Goal: Communication & Community: Answer question/provide support

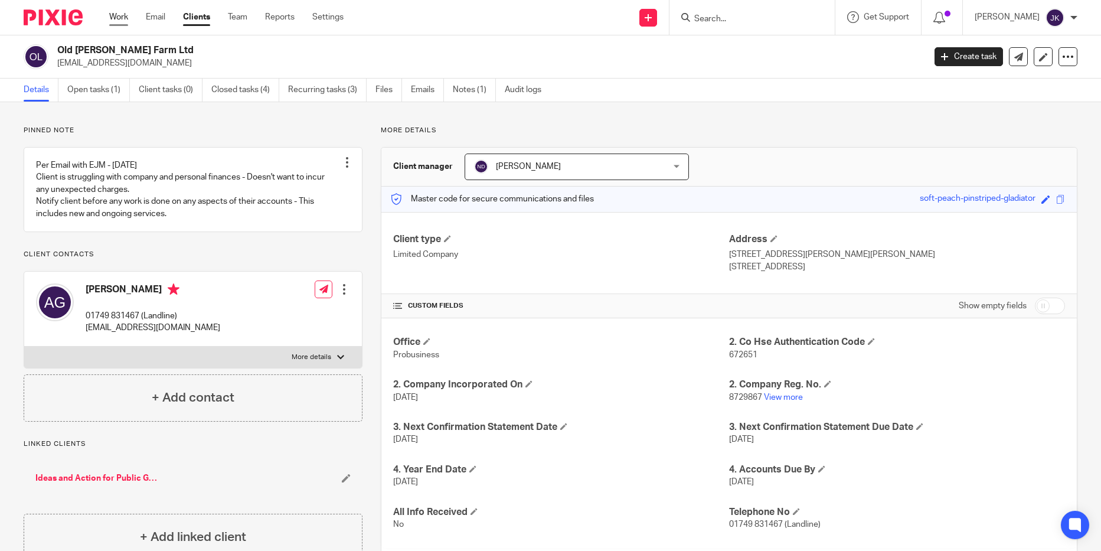
click at [122, 12] on link "Work" at bounding box center [118, 17] width 19 height 12
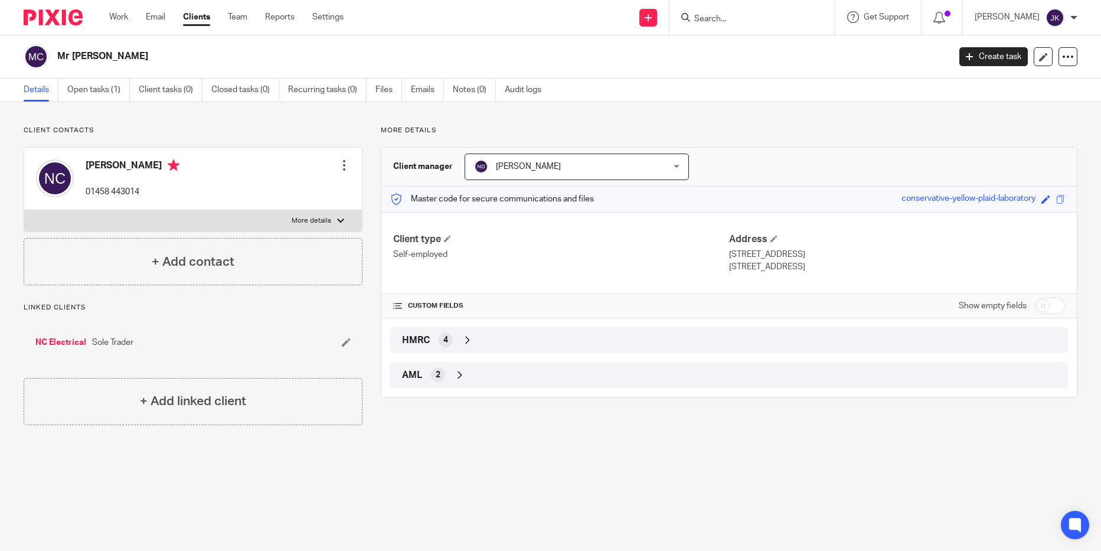
click at [188, 46] on div "Mr [PERSON_NAME]" at bounding box center [483, 56] width 918 height 25
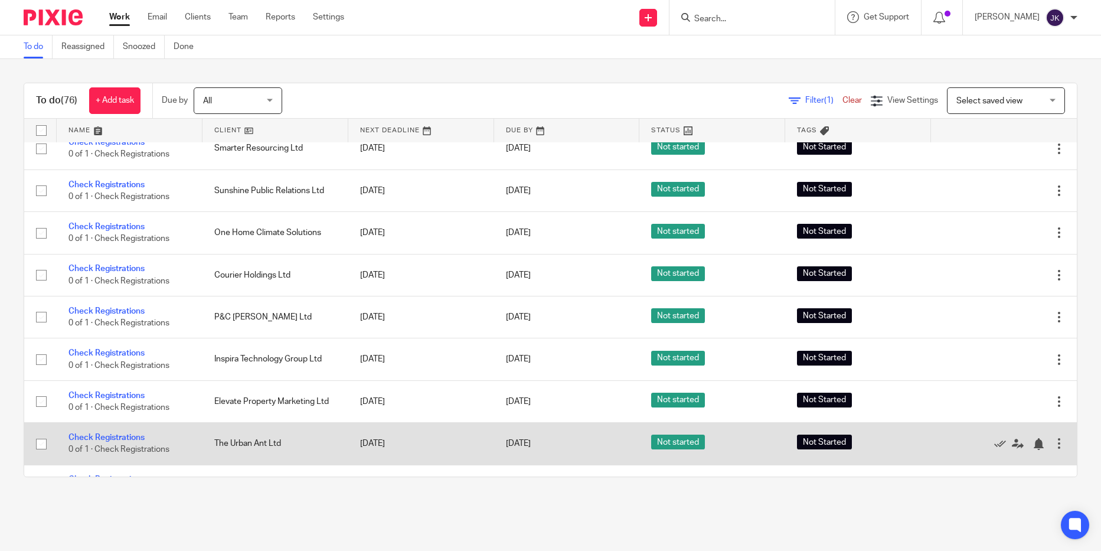
scroll to position [2184, 0]
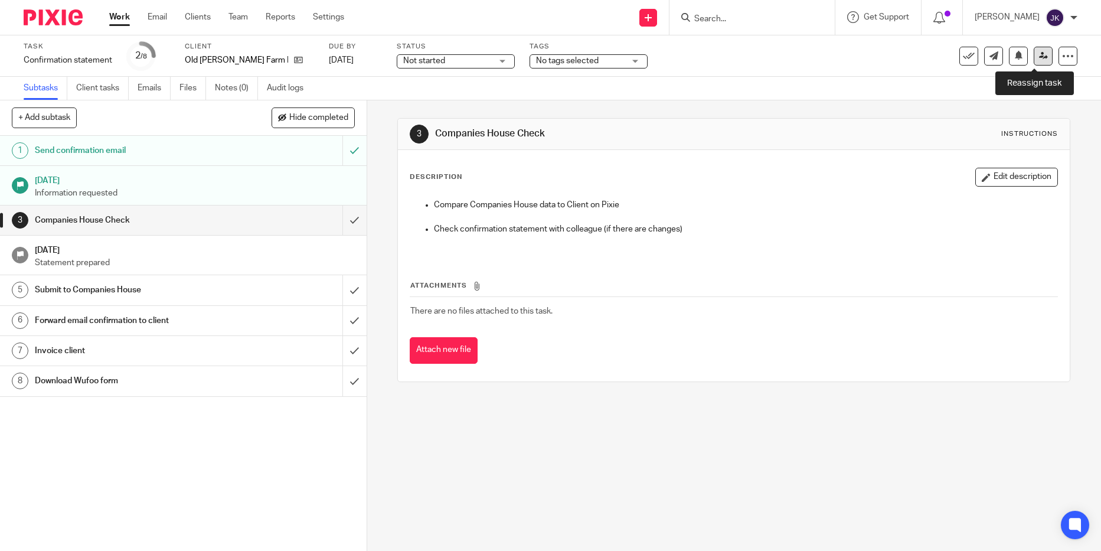
click at [1039, 53] on icon at bounding box center [1043, 55] width 9 height 9
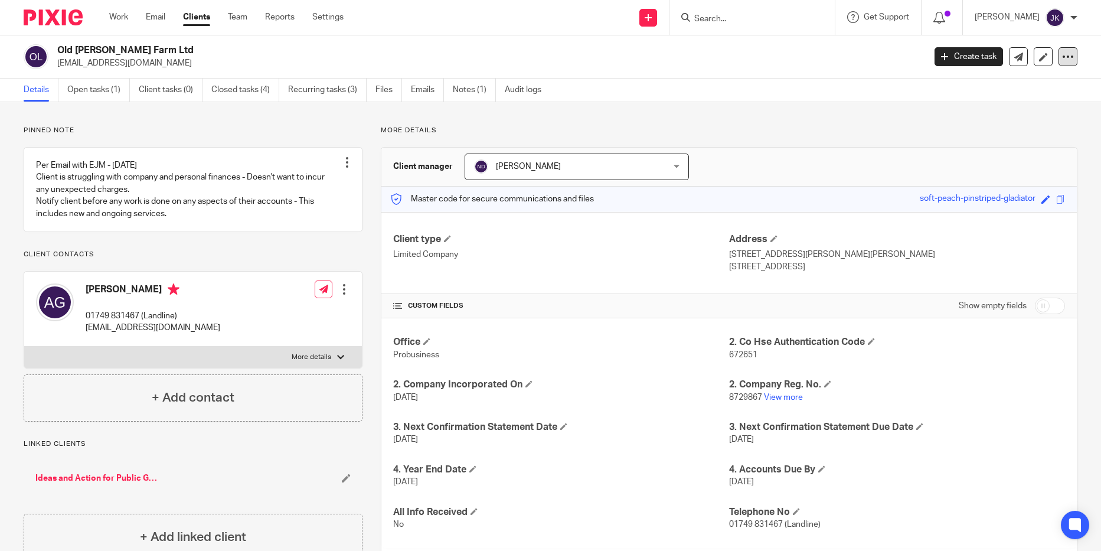
click at [1067, 60] on div at bounding box center [1068, 56] width 19 height 19
click at [841, 52] on div "Old Westbrook Farm Ltd judithmrandel@gmail.com" at bounding box center [487, 56] width 860 height 25
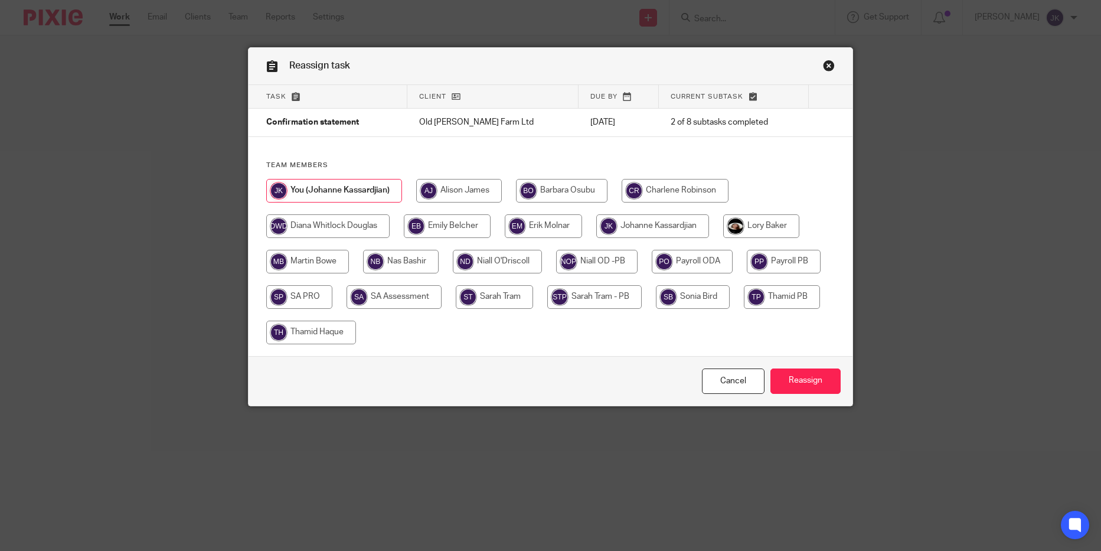
click at [686, 217] on input "radio" at bounding box center [652, 226] width 113 height 24
radio input "true"
click at [800, 383] on input "Reassign" at bounding box center [805, 380] width 70 height 25
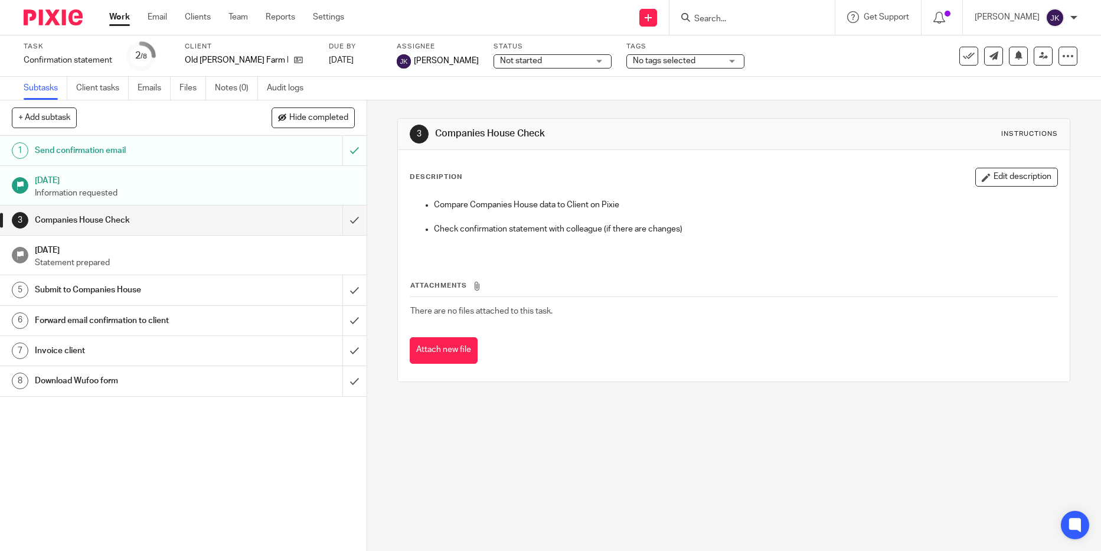
click at [116, 18] on link "Work" at bounding box center [119, 17] width 21 height 12
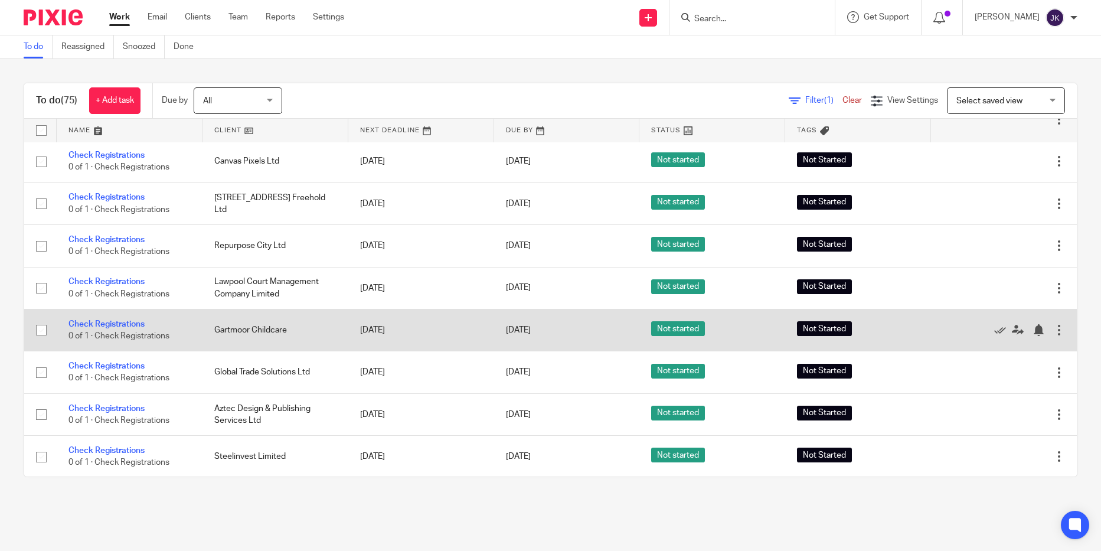
scroll to position [2834, 0]
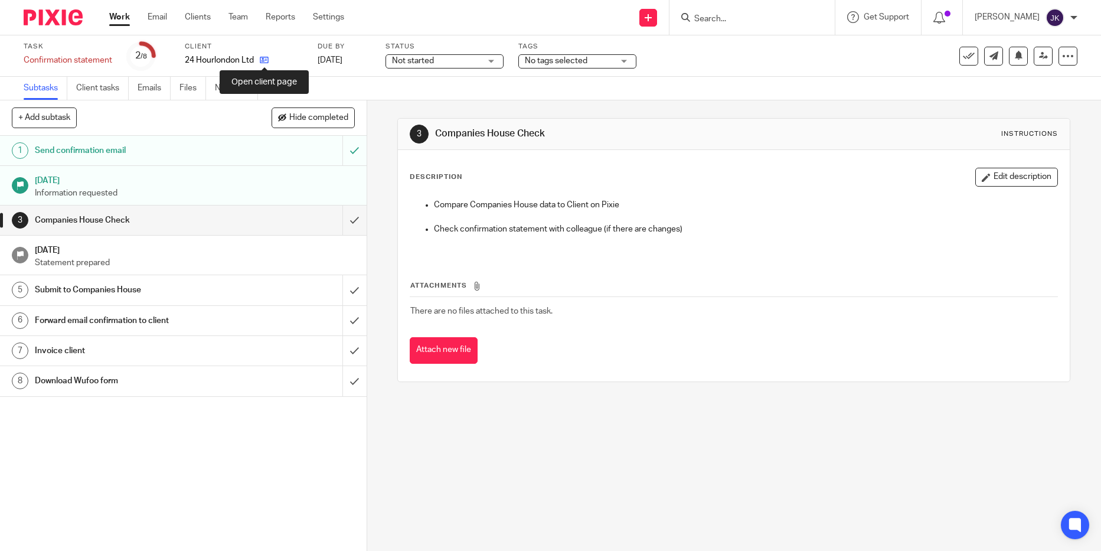
click at [261, 58] on icon at bounding box center [264, 59] width 9 height 9
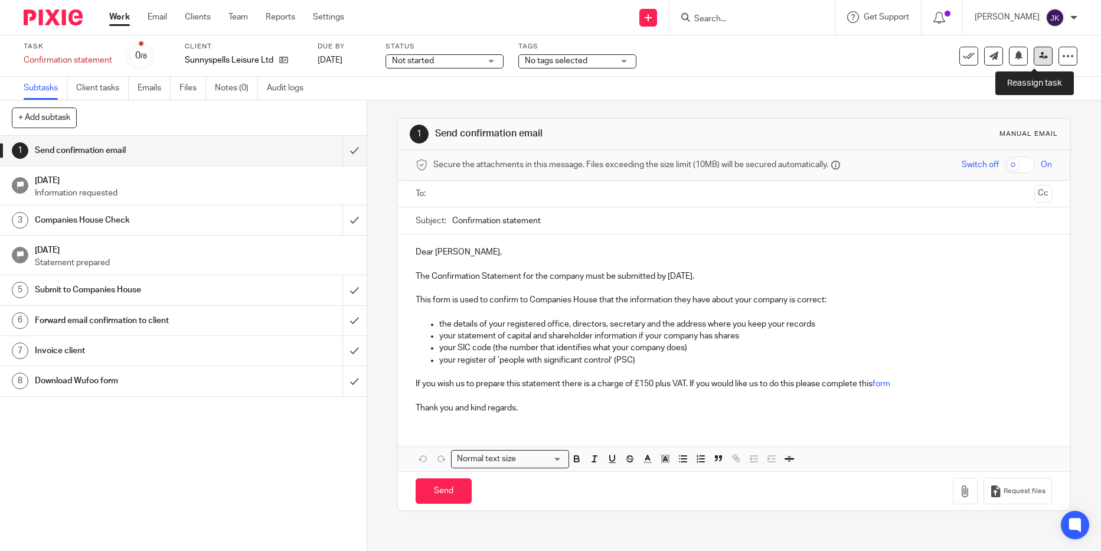
click at [1039, 55] on icon at bounding box center [1043, 55] width 9 height 9
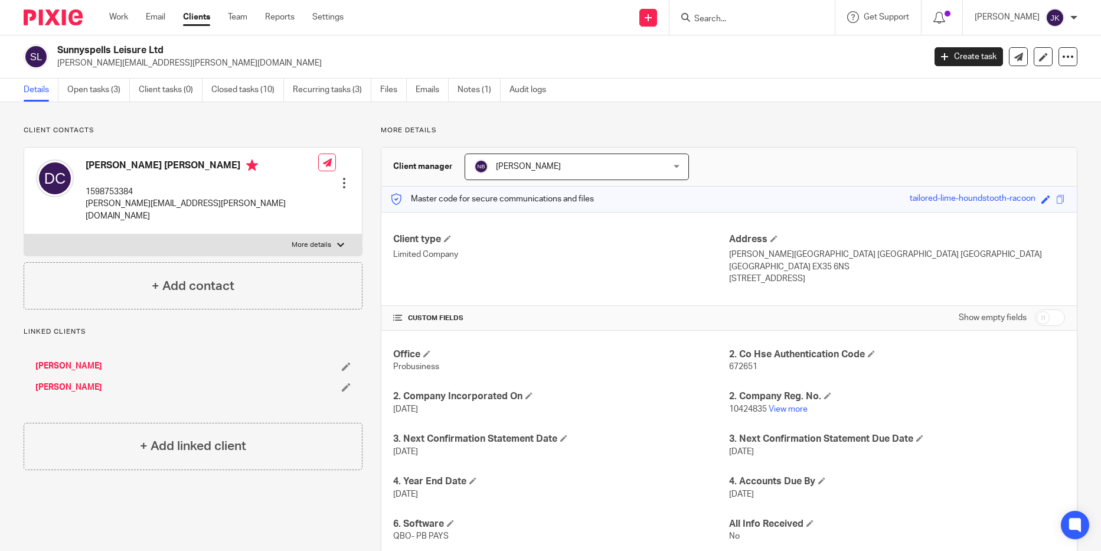
click at [697, 21] on input "Search" at bounding box center [746, 19] width 106 height 11
type input "old wes"
drag, startPoint x: 720, startPoint y: 14, endPoint x: 628, endPoint y: 12, distance: 92.7
click at [628, 12] on div "Send new email Create task Add client old wes Old Wes tbrook Farm Ltd Antony Ch…" at bounding box center [731, 17] width 740 height 35
click at [672, 80] on div "Details Open tasks (3) Client tasks (0) Closed tasks (10) Recurring tasks (3) F…" at bounding box center [550, 91] width 1101 height 24
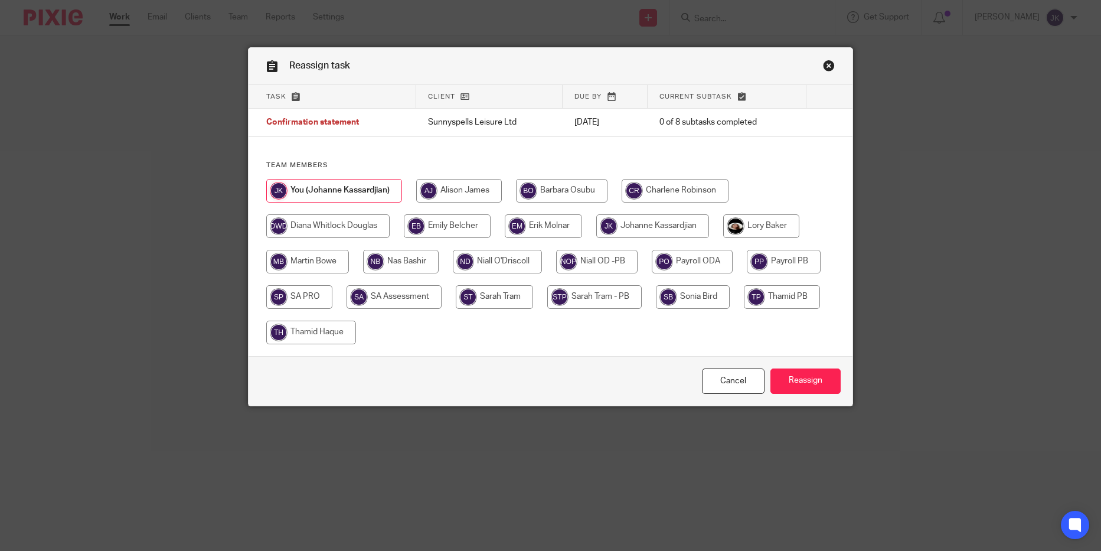
click at [615, 229] on input "radio" at bounding box center [652, 226] width 113 height 24
radio input "true"
click at [789, 388] on input "Reassign" at bounding box center [805, 380] width 70 height 25
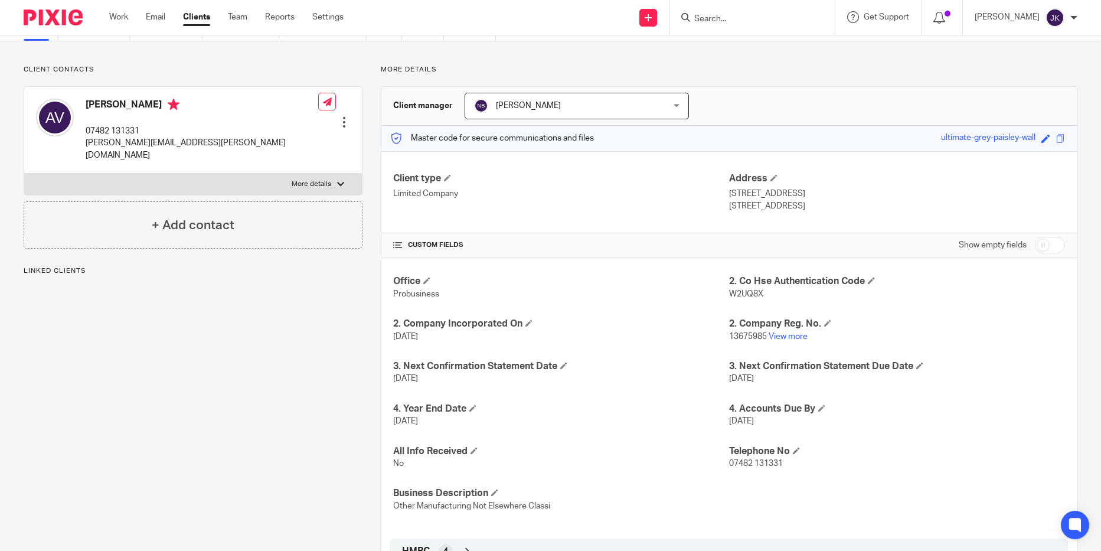
scroll to position [118, 0]
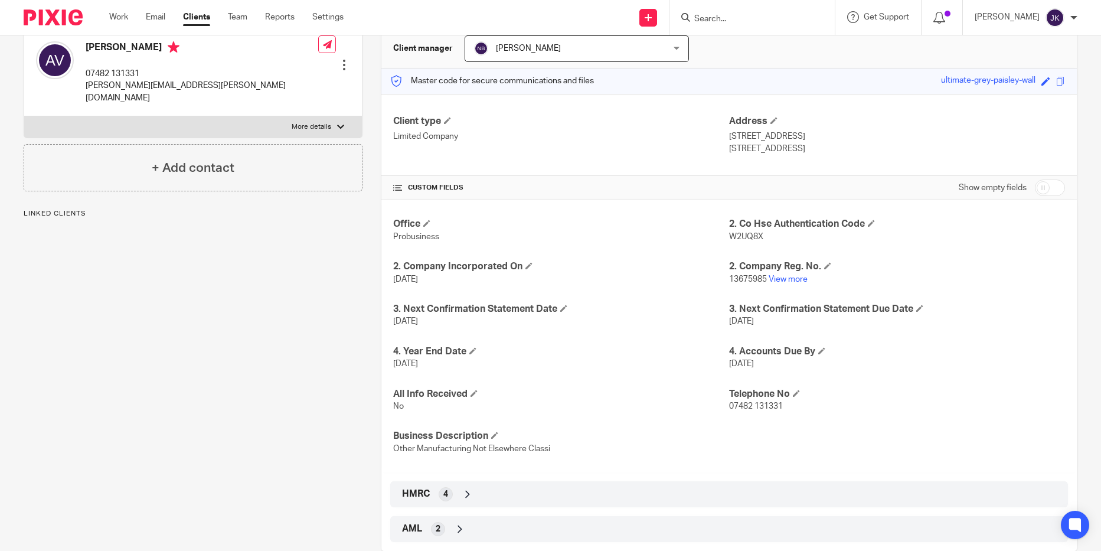
click at [772, 273] on p "13675985 View more" at bounding box center [897, 279] width 336 height 12
click at [772, 280] on link "View more" at bounding box center [788, 279] width 39 height 8
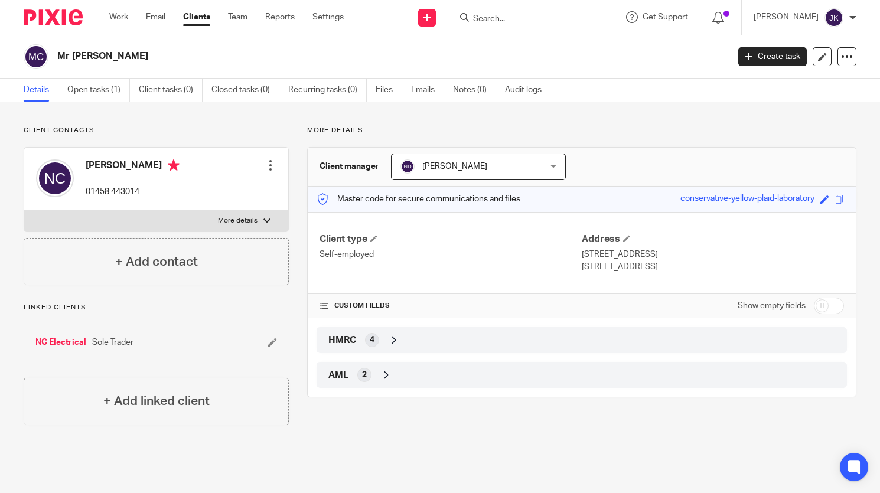
click at [511, 19] on input "Search" at bounding box center [525, 19] width 106 height 11
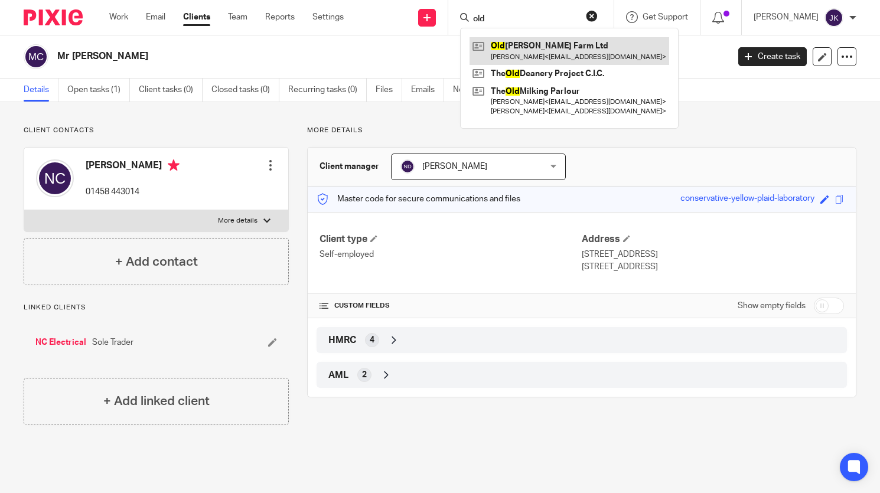
type input "old"
click at [521, 48] on link at bounding box center [569, 50] width 200 height 27
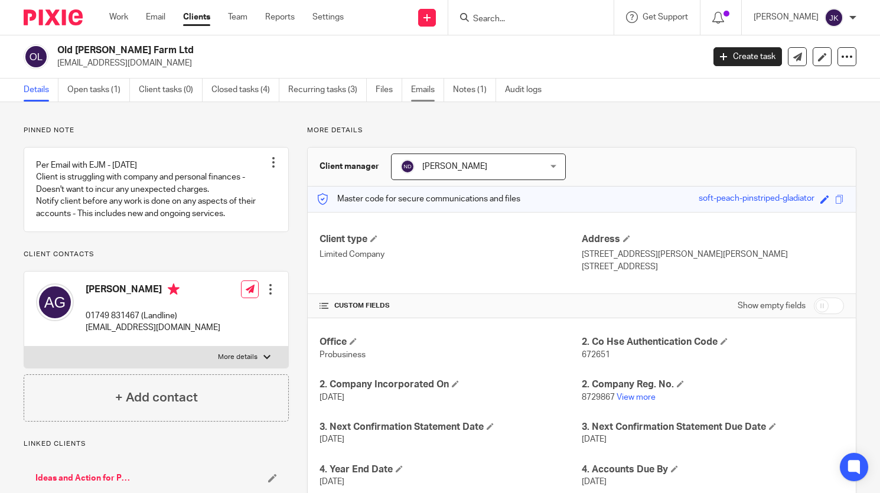
click at [419, 89] on link "Emails" at bounding box center [427, 90] width 33 height 23
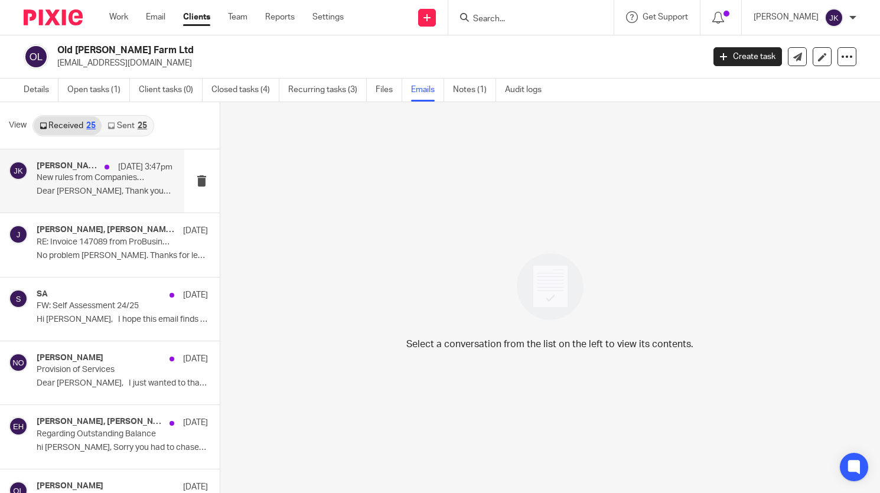
click at [103, 185] on div "Johanne Kassardjian 13 Oct 3:47pm New rules from Companies House Dear Johanne, …" at bounding box center [105, 181] width 136 height 40
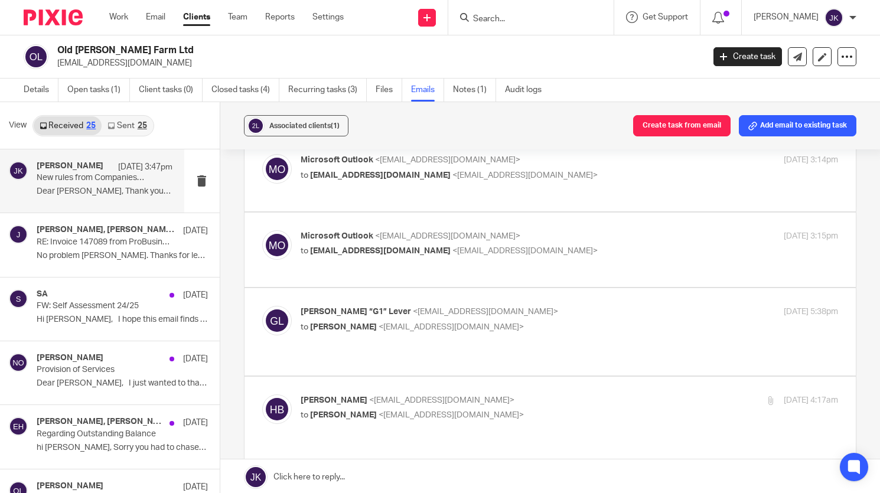
scroll to position [1358, 0]
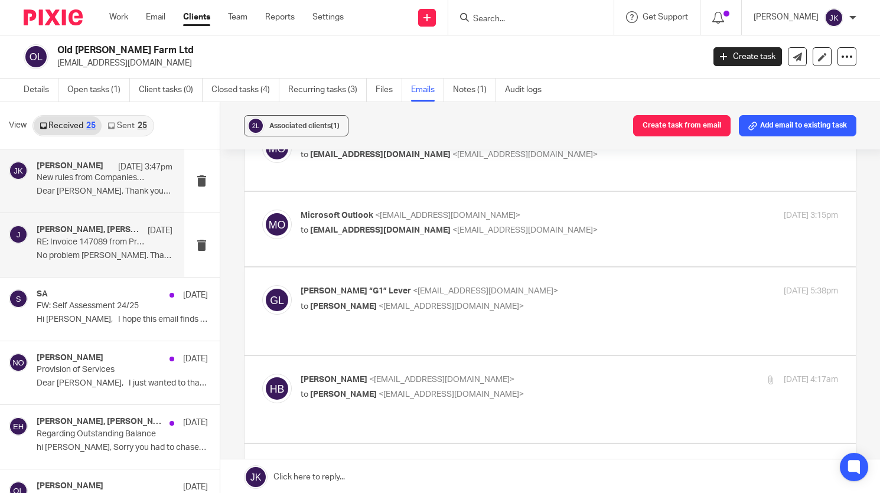
click at [71, 267] on div "Judith Randel, Johanne Kassardjian, judithmrandel@gmail.com 21 Aug RE: Invoice …" at bounding box center [92, 244] width 184 height 63
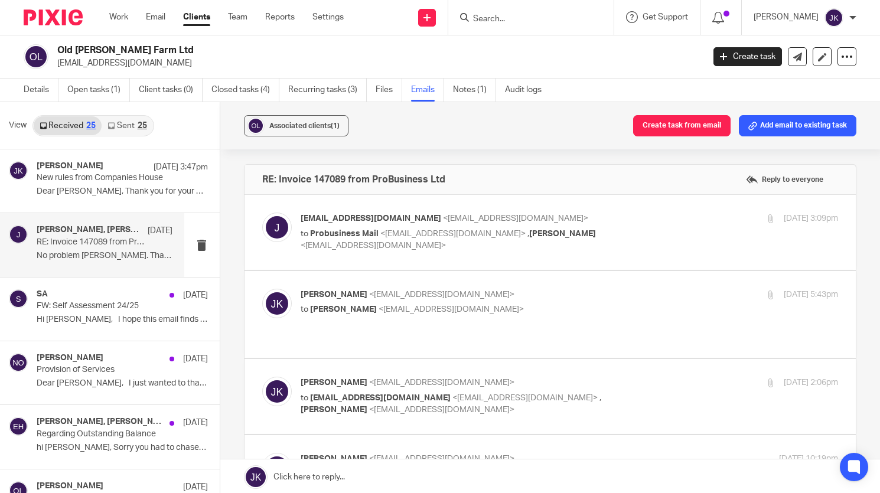
scroll to position [0, 0]
click at [89, 255] on p "No problem Johanne. Thanks for letting me know...." at bounding box center [105, 256] width 136 height 10
click at [145, 130] on link "Sent 25" at bounding box center [127, 125] width 51 height 19
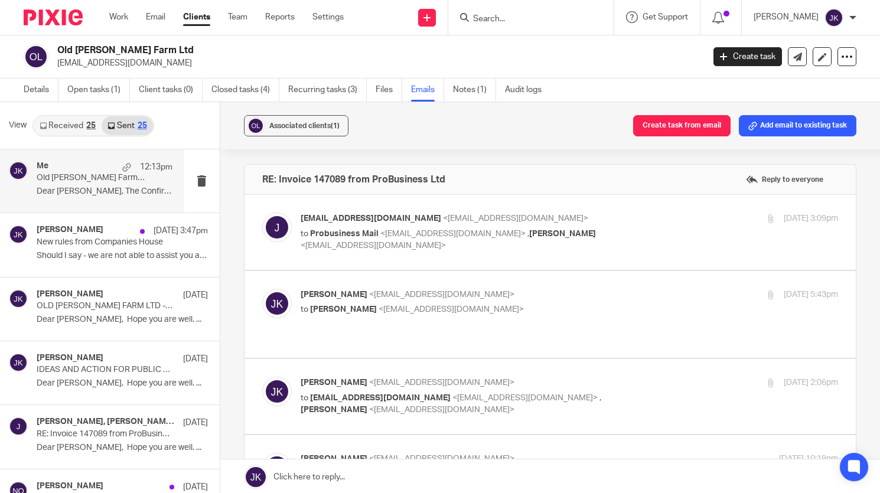
click at [116, 188] on p "Dear Judith, The Confirmation Statement for..." at bounding box center [105, 192] width 136 height 10
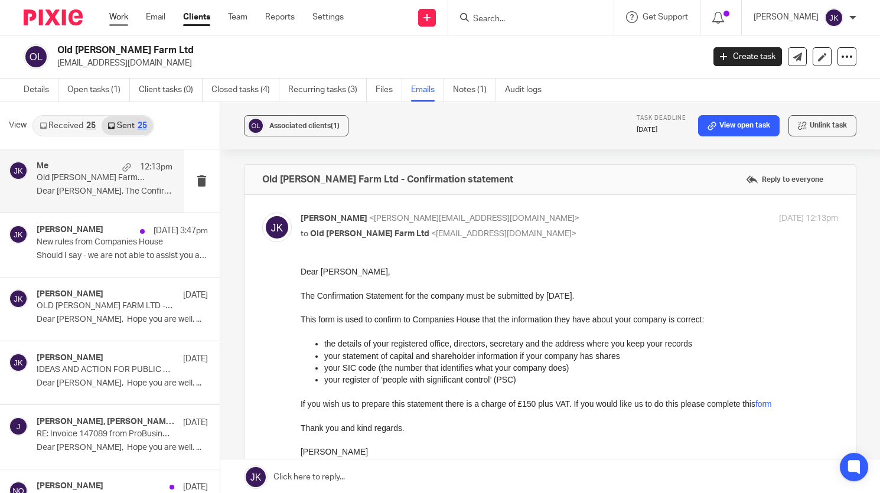
click at [128, 17] on link "Work" at bounding box center [118, 17] width 19 height 12
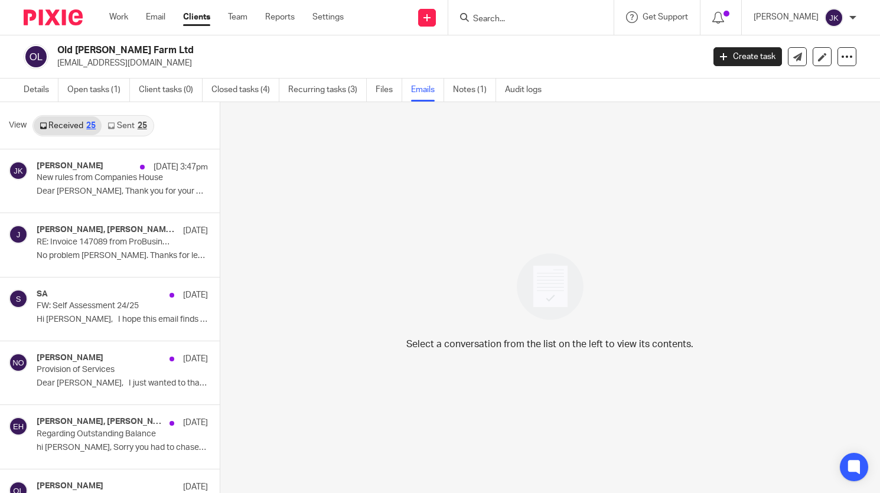
click at [517, 11] on form at bounding box center [535, 17] width 126 height 15
click at [511, 19] on input "Search" at bounding box center [525, 19] width 106 height 11
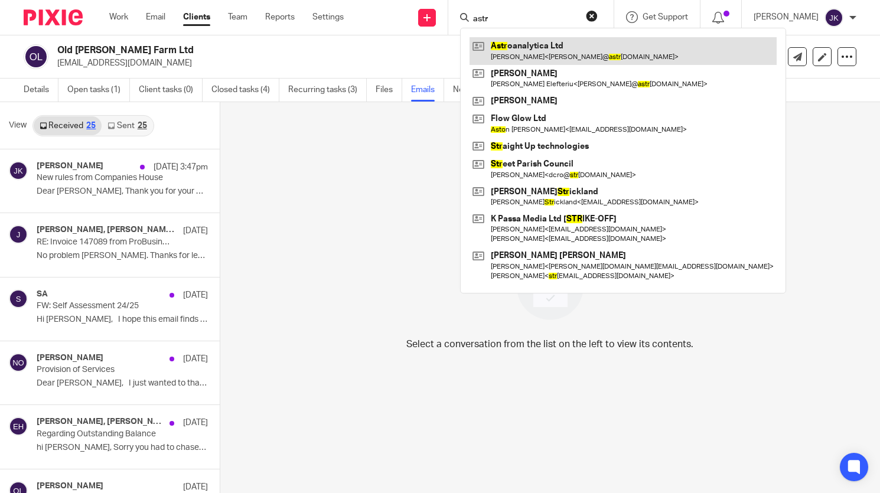
type input "astr"
click at [510, 49] on link at bounding box center [622, 50] width 307 height 27
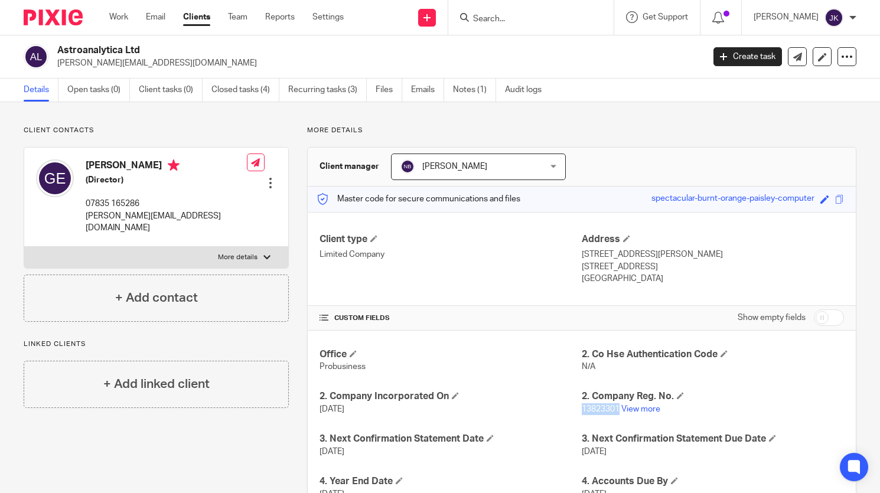
drag, startPoint x: 613, startPoint y: 411, endPoint x: 576, endPoint y: 413, distance: 37.2
click at [581, 413] on span "13823301" at bounding box center [600, 409] width 38 height 8
click at [609, 309] on div "Show empty fields" at bounding box center [712, 318] width 262 height 24
drag, startPoint x: 615, startPoint y: 411, endPoint x: 578, endPoint y: 410, distance: 37.2
click at [581, 410] on p "13823301 View more" at bounding box center [712, 409] width 262 height 12
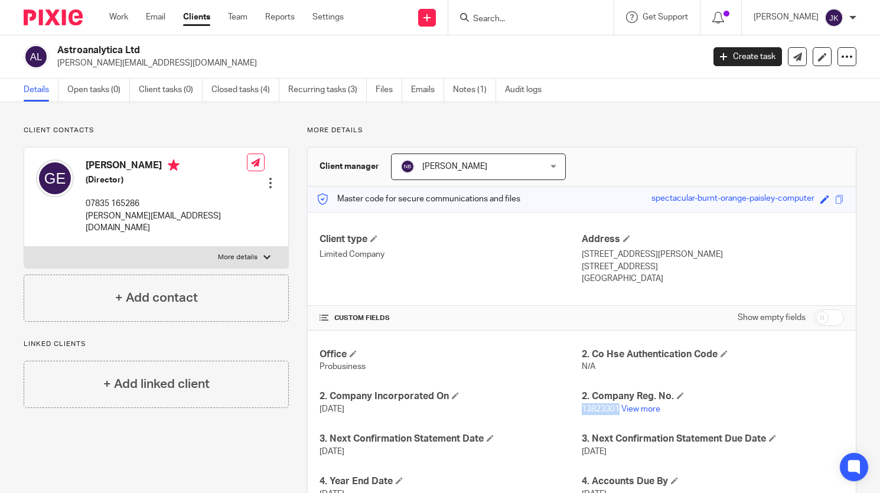
copy span "13823301"
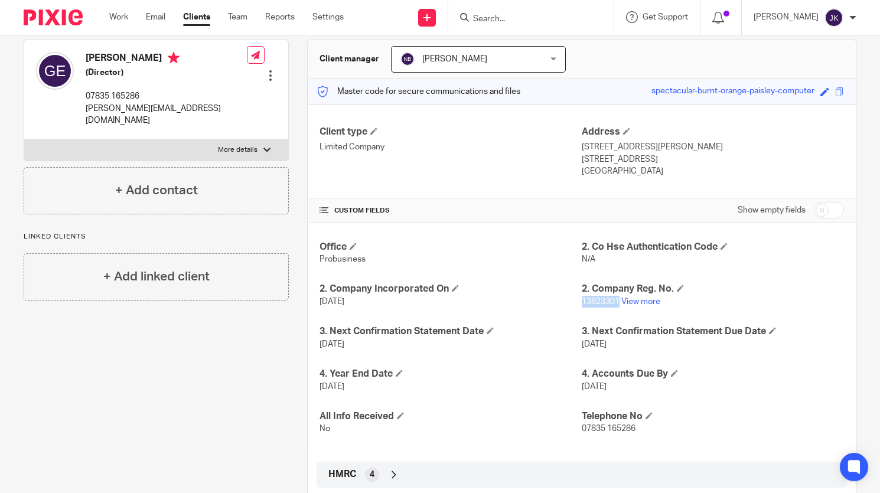
scroll to position [170, 0]
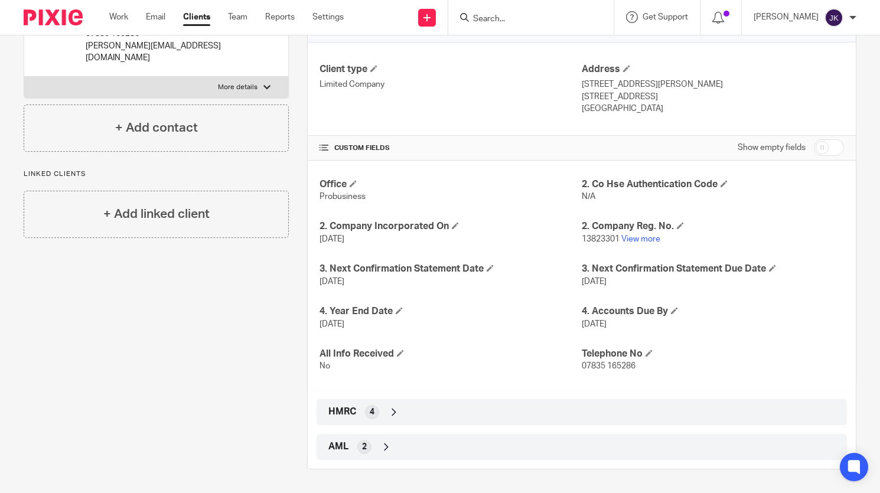
click at [355, 410] on div "HMRC 4" at bounding box center [581, 412] width 512 height 20
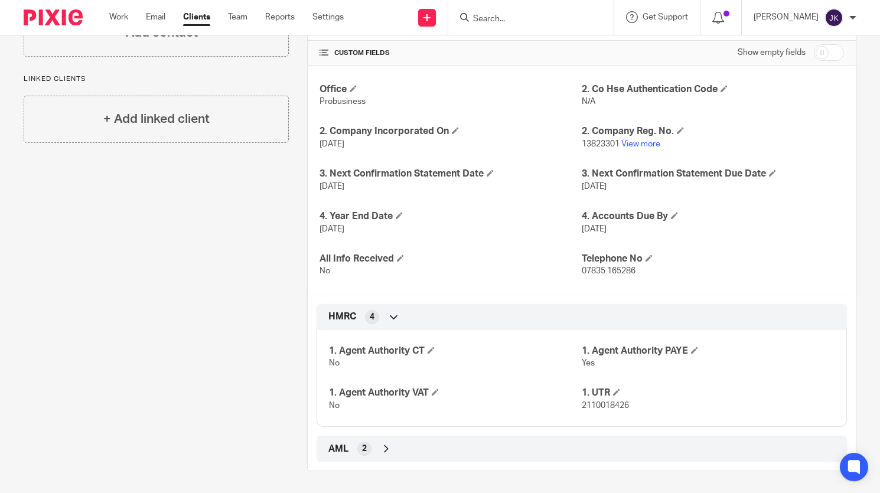
scroll to position [267, 0]
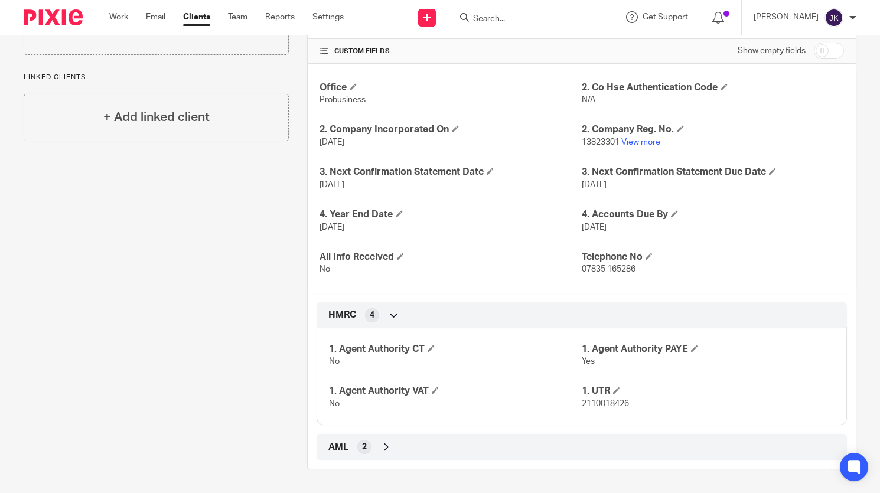
click at [362, 449] on span "2" at bounding box center [364, 447] width 5 height 12
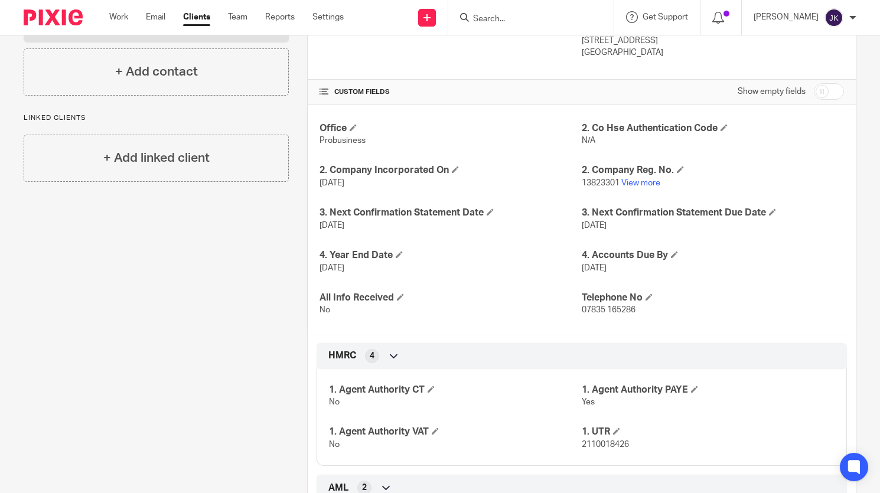
scroll to position [97, 0]
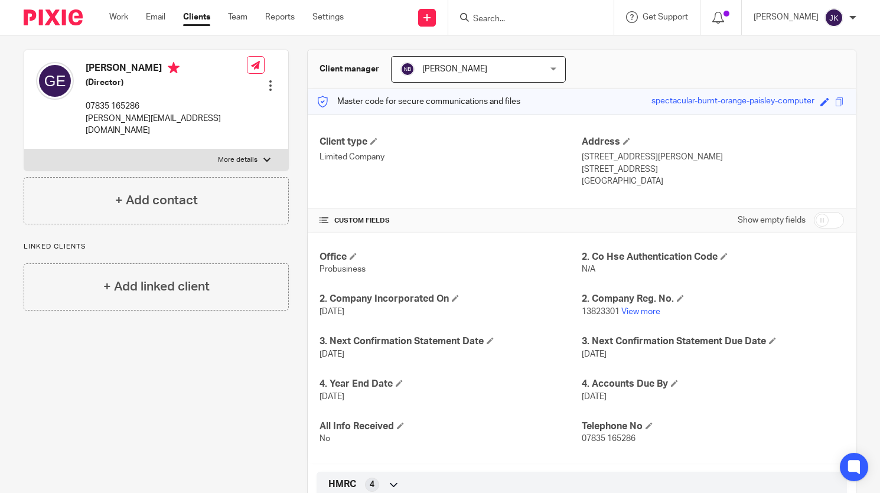
click at [824, 214] on input "checkbox" at bounding box center [829, 220] width 30 height 17
checkbox input "true"
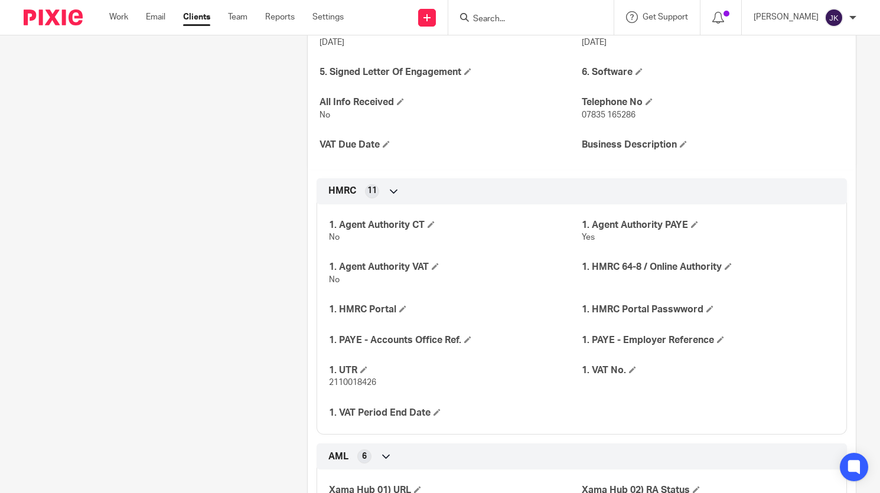
scroll to position [601, 0]
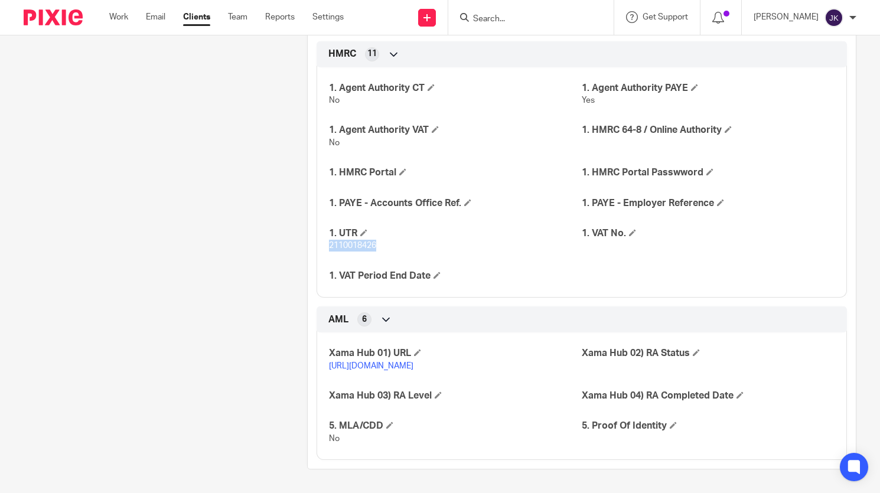
drag, startPoint x: 384, startPoint y: 237, endPoint x: 326, endPoint y: 235, distance: 58.5
click at [329, 240] on p "2110018426" at bounding box center [455, 246] width 253 height 12
copy span "2110018426"
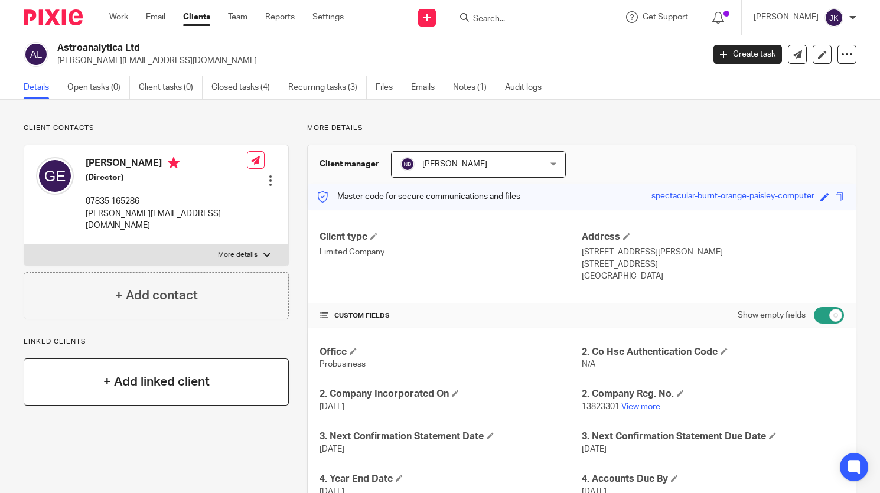
scroll to position [0, 0]
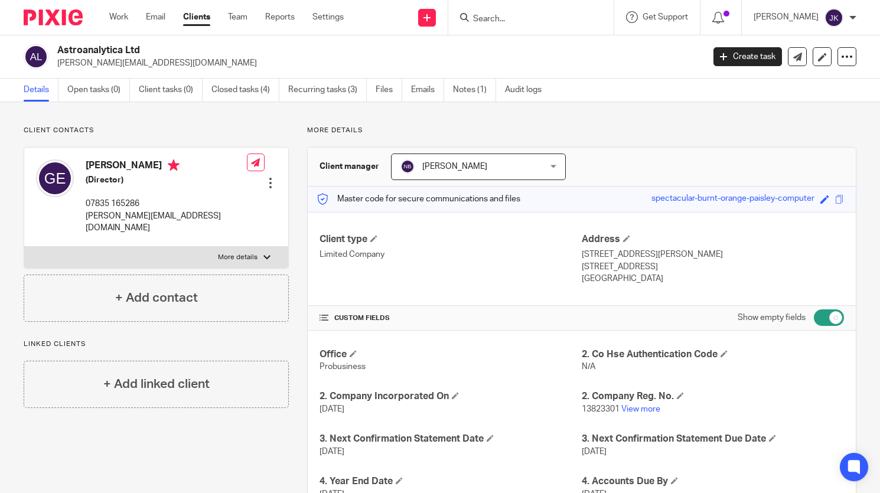
click at [148, 50] on h2 "Astroanalytica Ltd" at bounding box center [312, 50] width 511 height 12
click at [251, 128] on p "Client contacts" at bounding box center [156, 130] width 265 height 9
drag, startPoint x: 486, startPoint y: 129, endPoint x: 393, endPoint y: 67, distance: 112.5
click at [393, 67] on main "Astroanalytica Ltd gabriel@astroanalytica.com Create task Update from Companies…" at bounding box center [440, 246] width 880 height 493
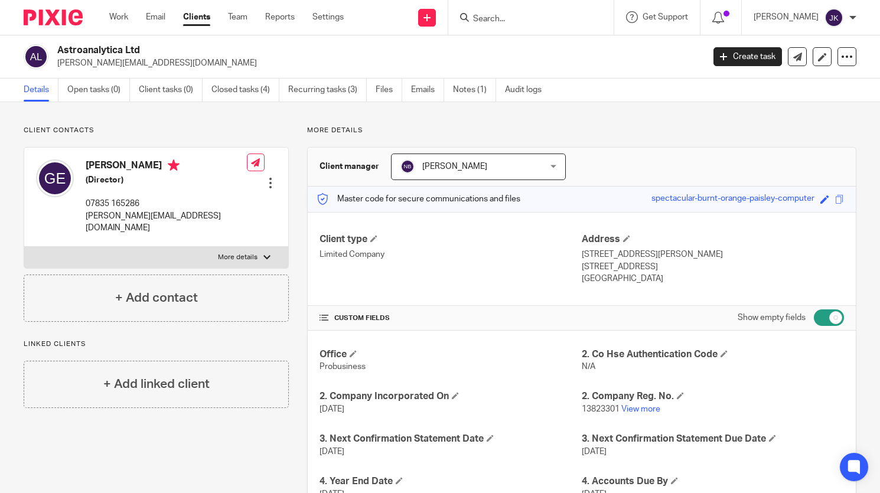
drag, startPoint x: 555, startPoint y: 84, endPoint x: 18, endPoint y: 89, distance: 537.2
click at [18, 89] on div "Details Open tasks (0) Client tasks (0) Closed tasks (4) Recurring tasks (3) Fi…" at bounding box center [440, 91] width 880 height 24
drag, startPoint x: 6, startPoint y: 86, endPoint x: 678, endPoint y: 279, distance: 698.3
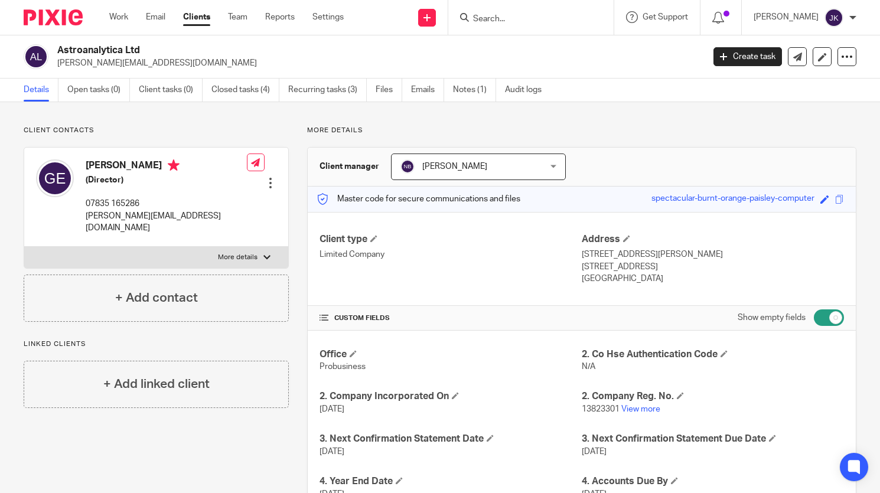
click at [678, 279] on main "Astroanalytica Ltd gabriel@astroanalytica.com Create task Update from Companies…" at bounding box center [440, 246] width 880 height 493
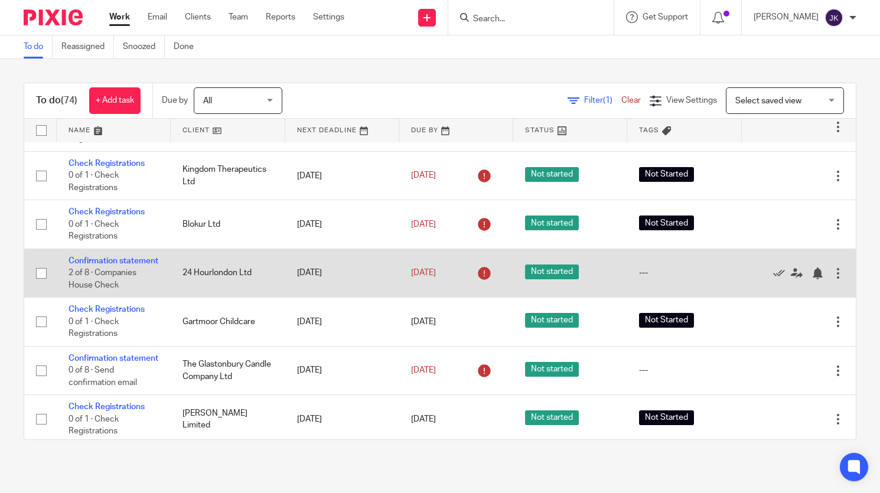
scroll to position [59, 0]
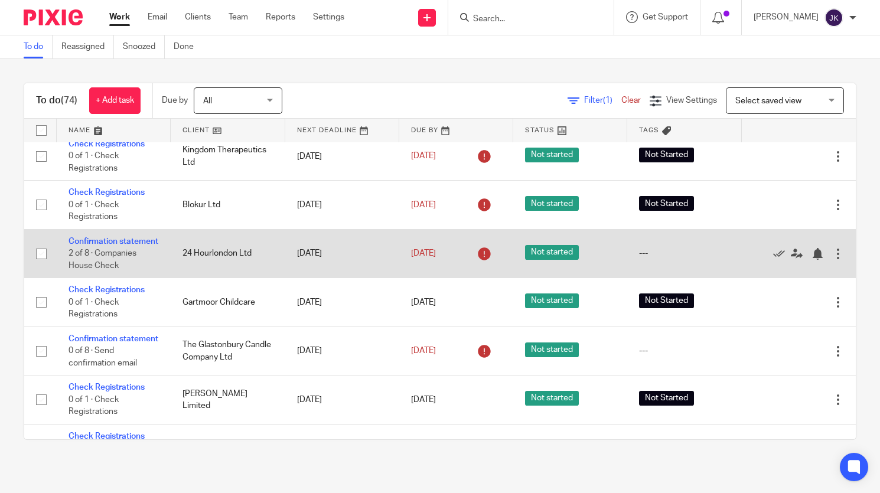
drag, startPoint x: 106, startPoint y: 302, endPoint x: 162, endPoint y: 279, distance: 60.9
click at [162, 277] on td "Confirmation statement 2 of 8 · Companies House Check" at bounding box center [114, 253] width 114 height 48
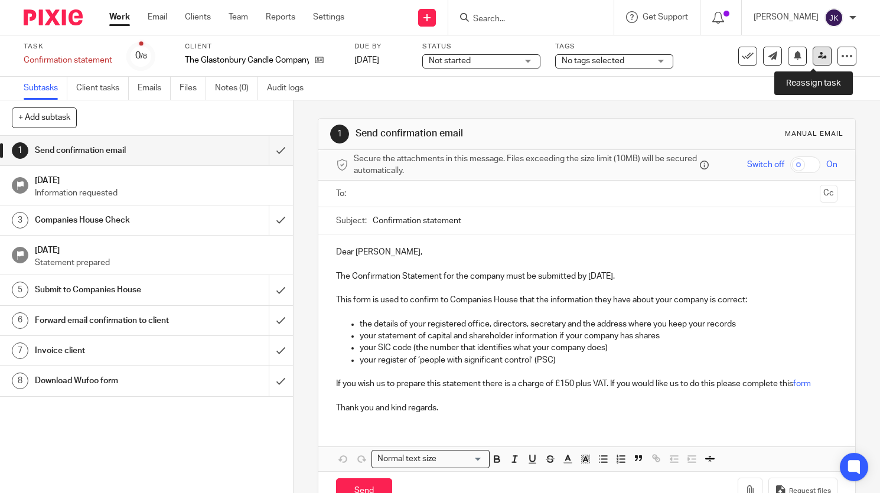
click at [812, 61] on link at bounding box center [821, 56] width 19 height 19
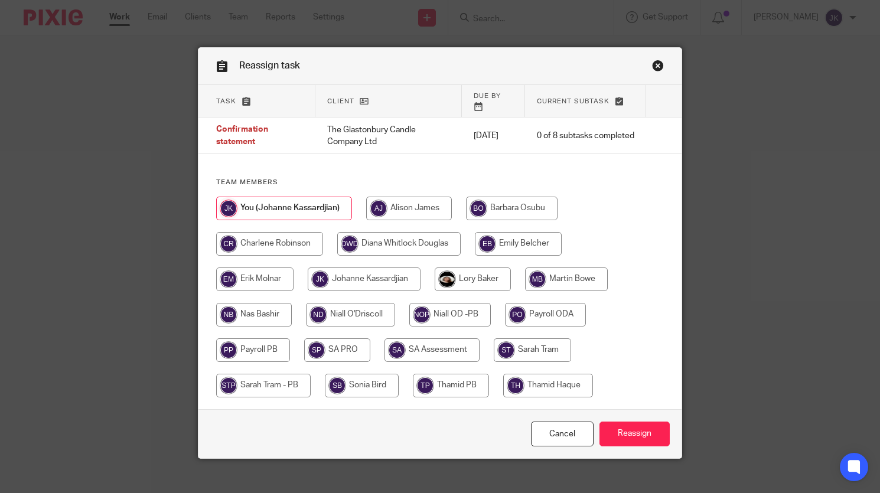
click at [352, 267] on input "radio" at bounding box center [364, 279] width 113 height 24
radio input "true"
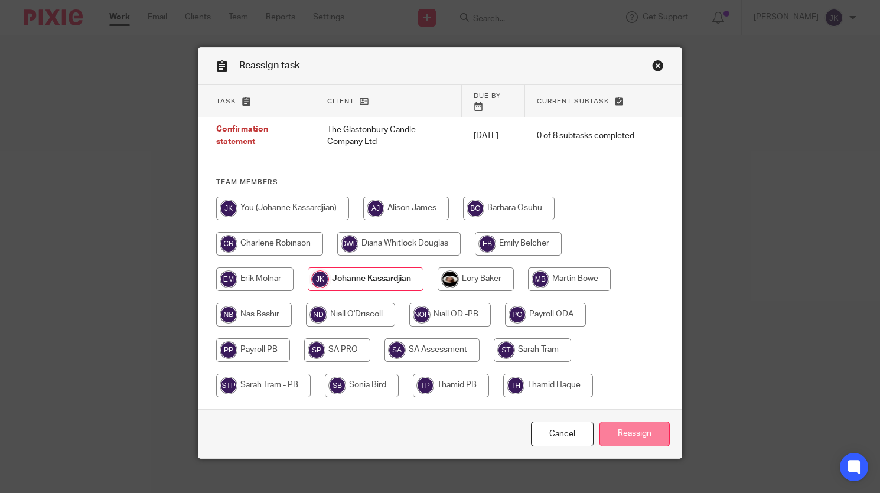
click at [631, 429] on input "Reassign" at bounding box center [634, 434] width 70 height 25
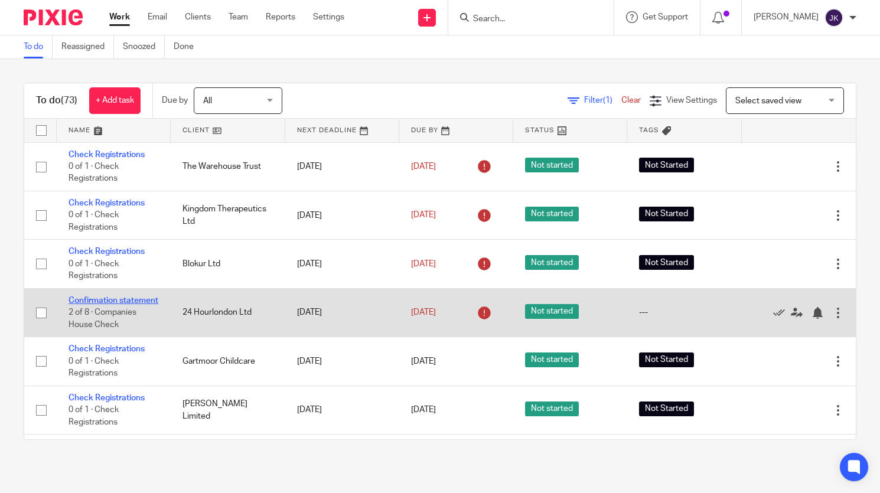
drag, startPoint x: 95, startPoint y: 288, endPoint x: 83, endPoint y: 300, distance: 16.7
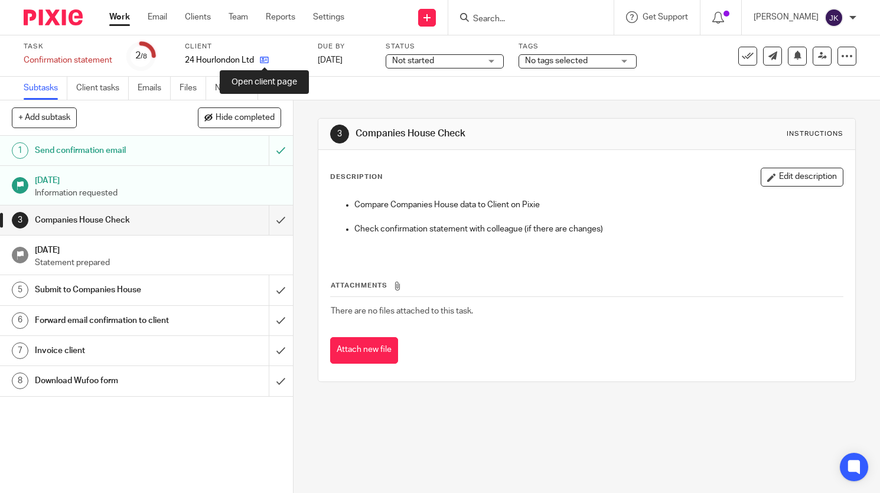
click at [267, 59] on icon at bounding box center [264, 59] width 9 height 9
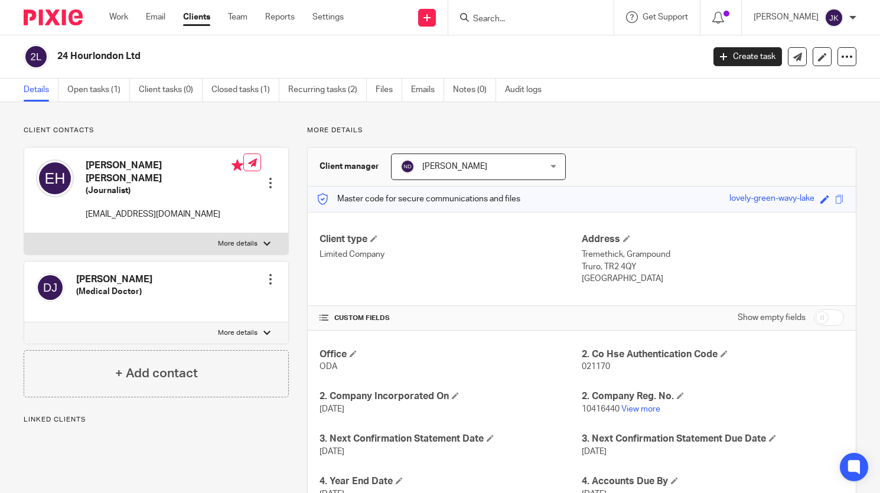
click at [632, 414] on p "10416440 View more" at bounding box center [712, 409] width 262 height 12
click at [632, 409] on link "View more" at bounding box center [640, 409] width 39 height 8
click at [414, 83] on link "Emails" at bounding box center [427, 90] width 33 height 23
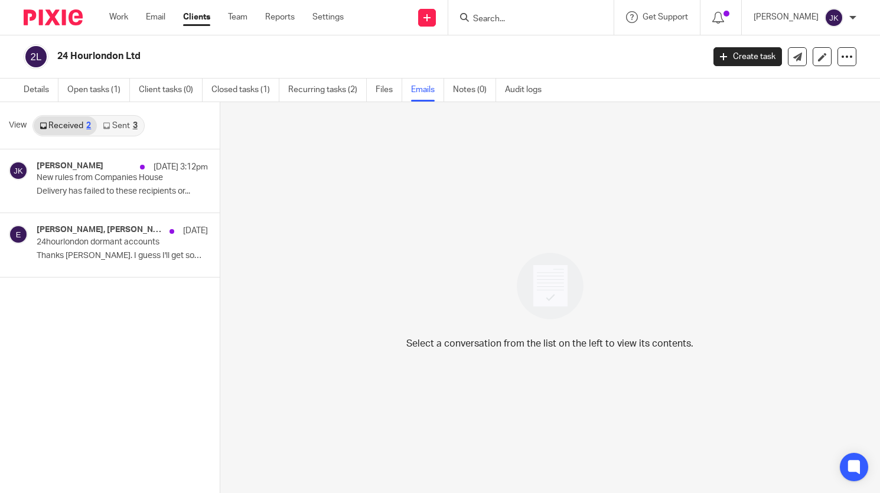
click at [120, 122] on link "Sent 3" at bounding box center [120, 125] width 46 height 19
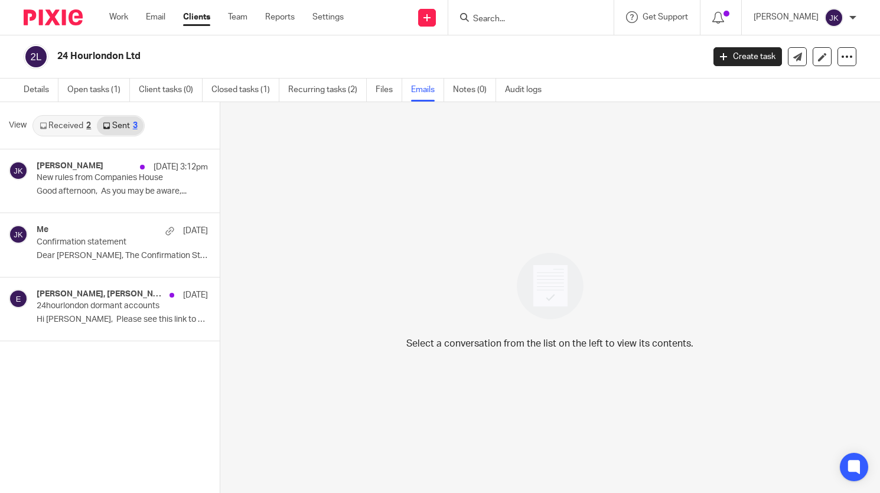
click at [49, 126] on link "Received 2" at bounding box center [65, 125] width 63 height 19
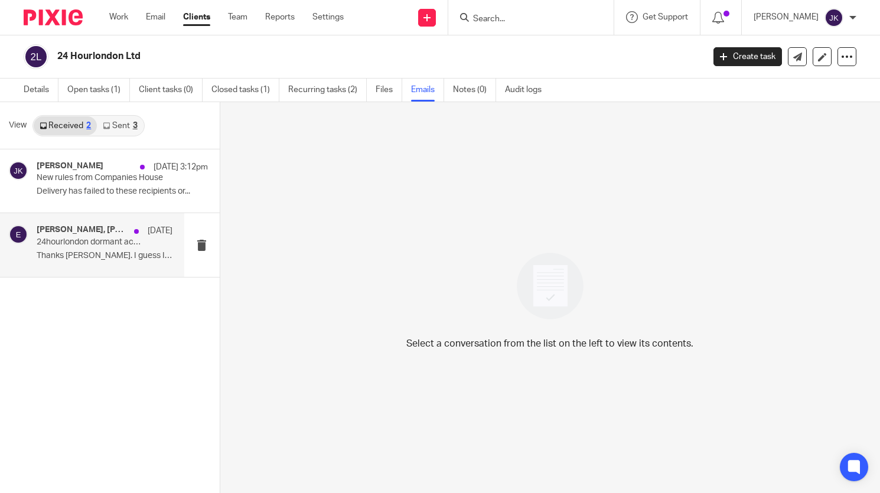
click at [124, 254] on p "Thanks Niall. I guess I'll get something from..." at bounding box center [105, 256] width 136 height 10
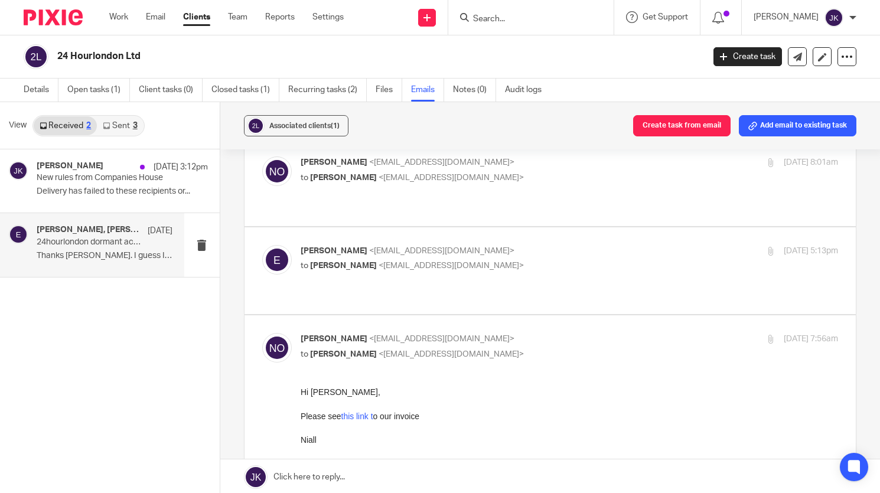
scroll to position [354, 0]
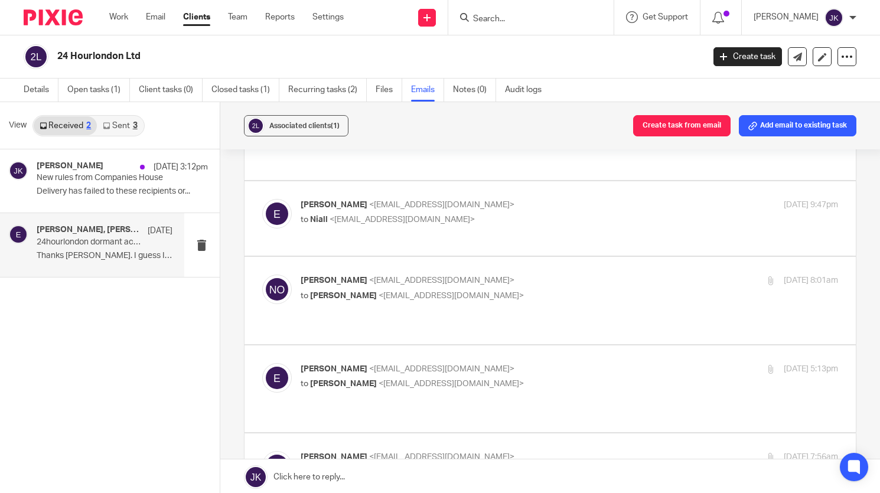
click at [504, 378] on p "to Niall O'Driscoll <niall@odaccountants.co.uk>" at bounding box center [479, 384] width 358 height 12
checkbox input "true"
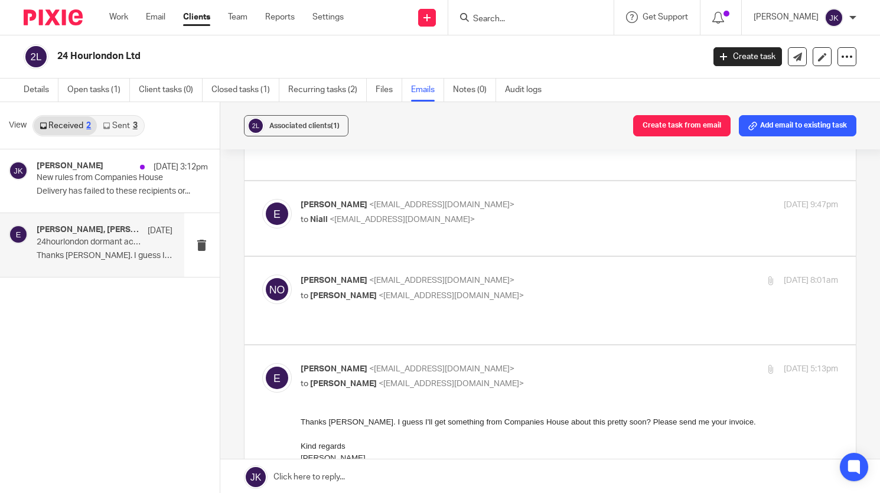
scroll to position [0, 0]
click at [122, 128] on link "Sent 3" at bounding box center [120, 125] width 46 height 19
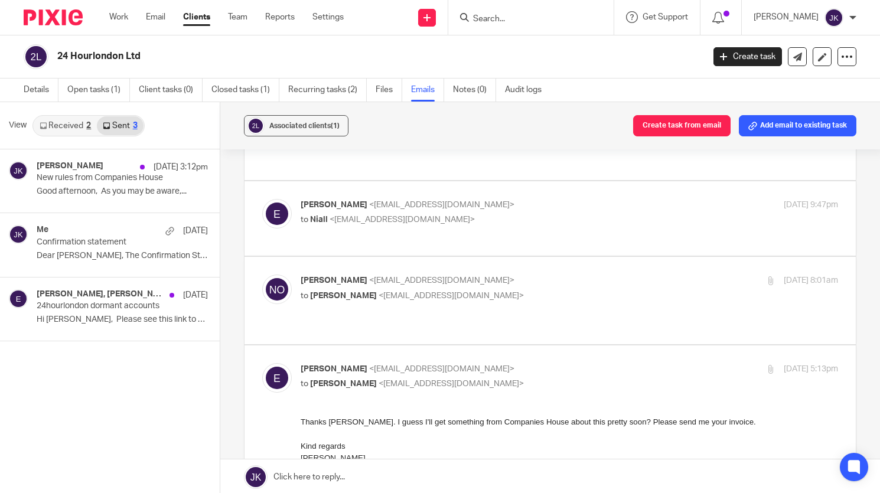
scroll to position [2, 0]
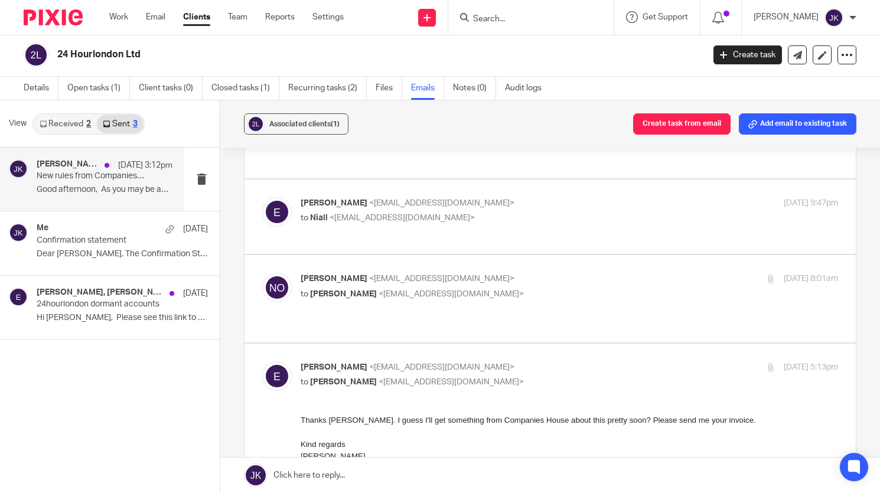
click at [84, 196] on div "Johanne Kassardjian 11 Oct 3:12pm New rules from Companies House Good afternoon…" at bounding box center [105, 179] width 136 height 40
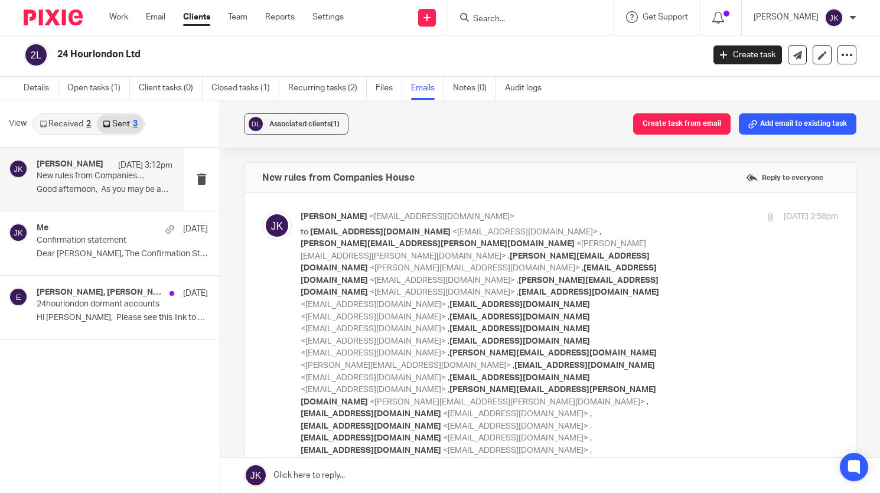
scroll to position [0, 0]
click at [74, 252] on p "Dear Emma, The Confirmation Statement for..." at bounding box center [105, 254] width 136 height 10
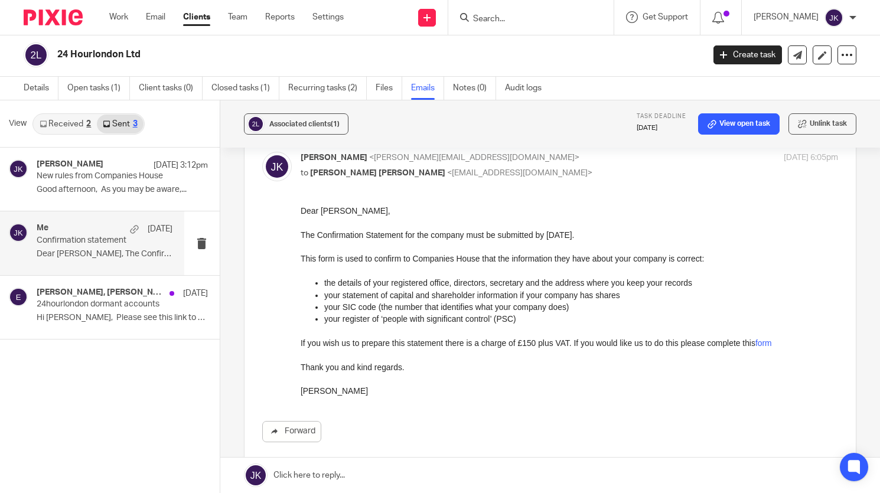
scroll to position [118, 0]
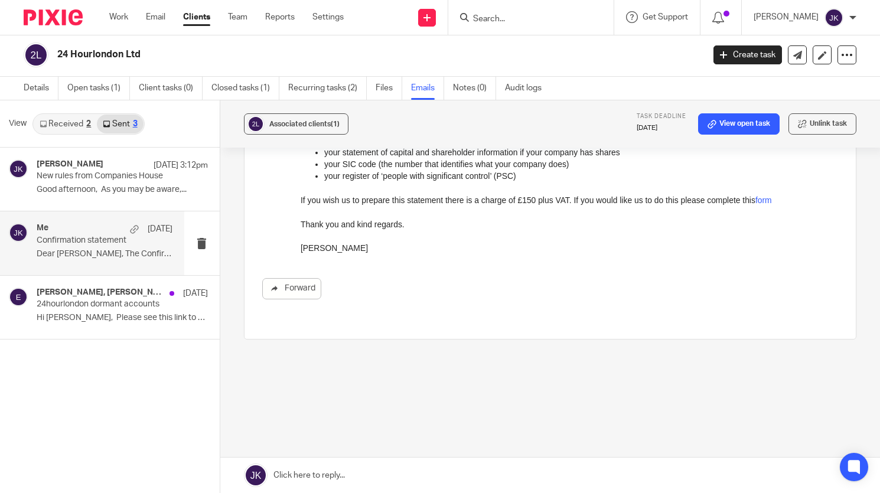
click at [302, 474] on link at bounding box center [550, 475] width 660 height 35
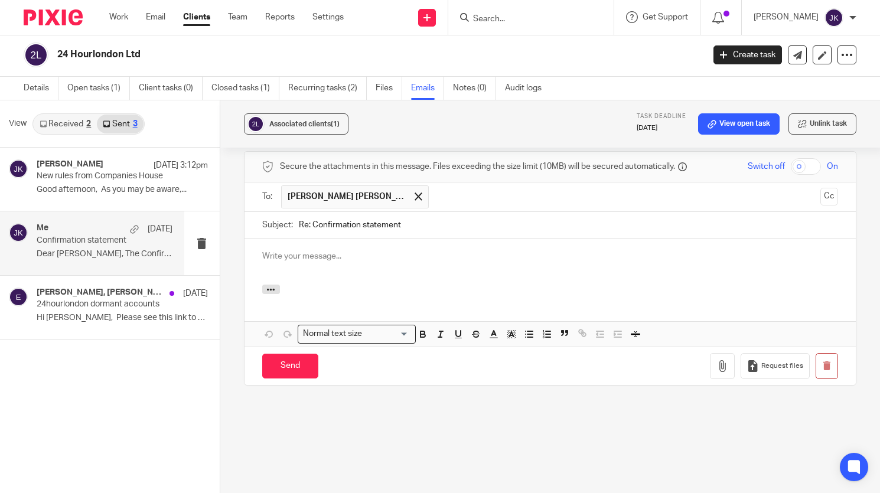
scroll to position [0, 0]
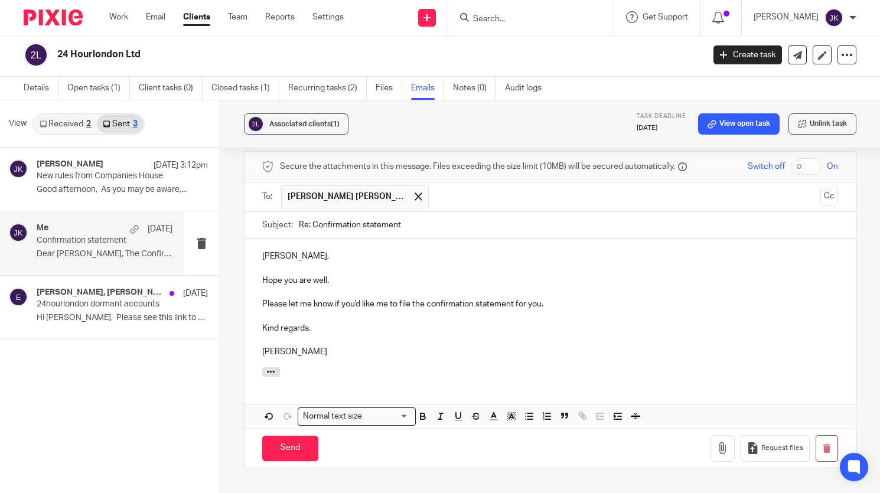
click at [273, 257] on p "Dera Emma," at bounding box center [550, 256] width 576 height 12
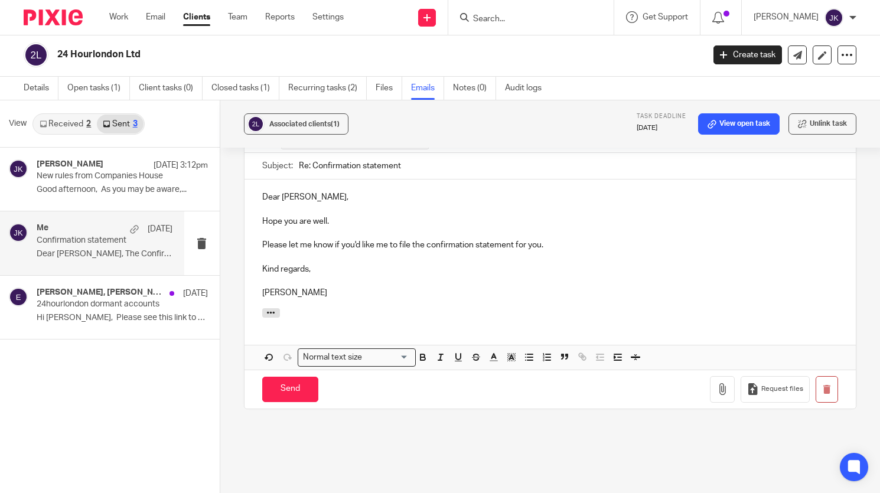
scroll to position [408, 0]
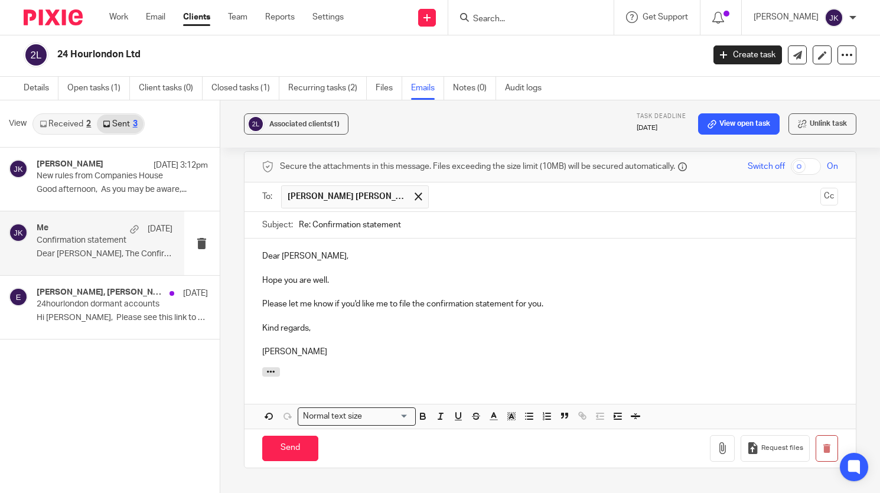
click at [387, 305] on p "Please let me know if you'd like me to file the confirmation statement for you." at bounding box center [550, 304] width 576 height 12
click at [274, 447] on input "Send" at bounding box center [290, 448] width 56 height 25
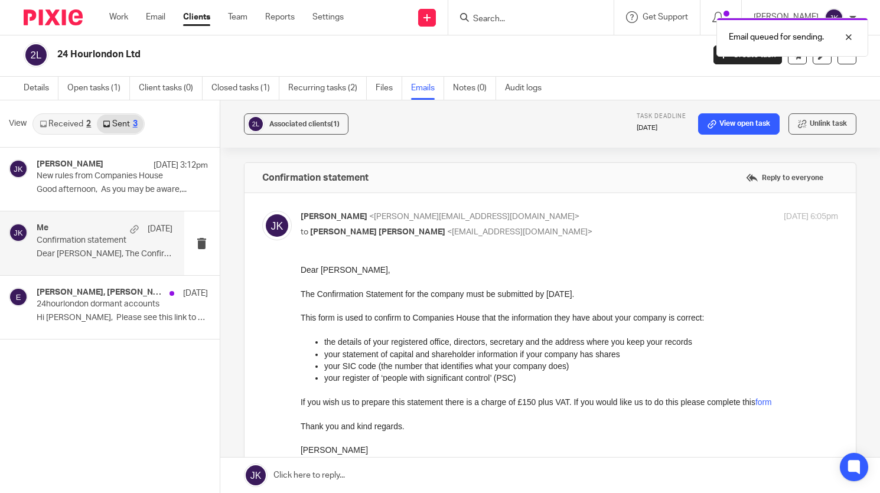
scroll to position [0, 0]
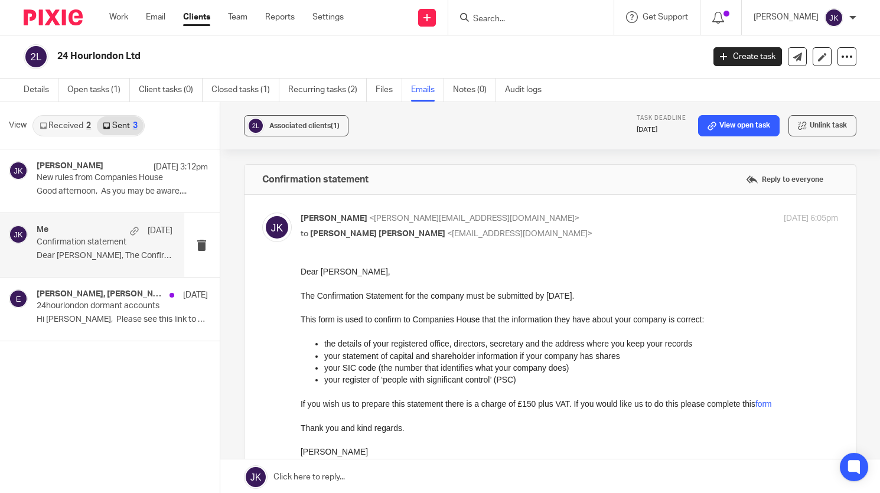
click at [119, 10] on div "Work Email Clients Team Reports Settings Work Email Clients Team Reports Settin…" at bounding box center [229, 17] width 264 height 35
click at [119, 15] on link "Work" at bounding box center [118, 17] width 19 height 12
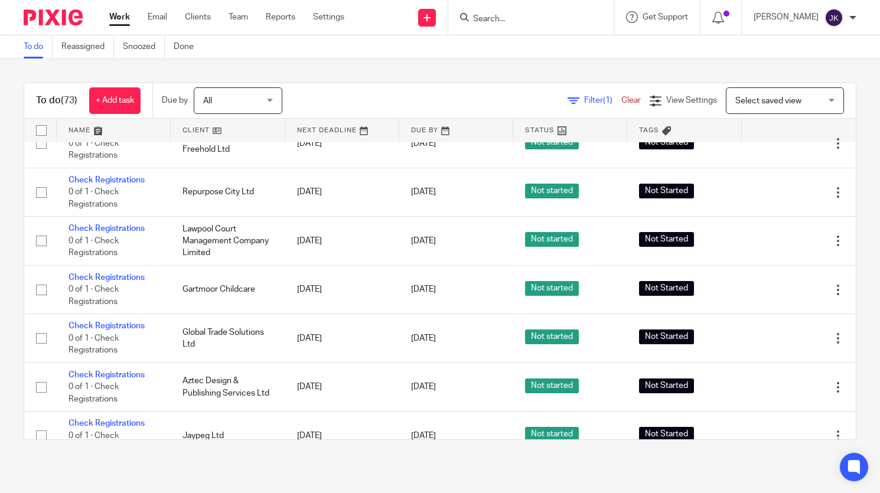
scroll to position [3269, 0]
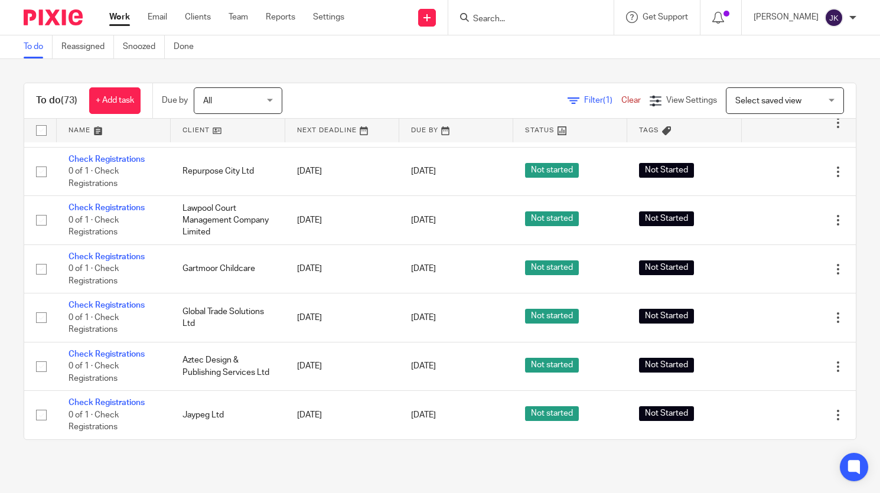
click at [861, 21] on div "Johanne Kassardjian My profile Email integration Logout" at bounding box center [804, 17] width 126 height 35
click at [848, 21] on div "Johanne Kassardjian" at bounding box center [804, 17] width 103 height 19
click at [806, 80] on span "Logout" at bounding box center [801, 82] width 27 height 8
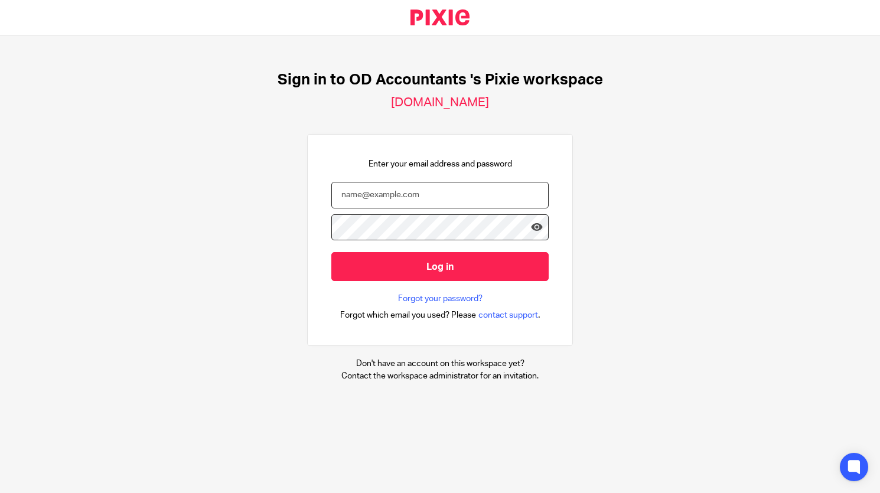
click at [362, 194] on input "email" at bounding box center [439, 195] width 217 height 27
type input "[EMAIL_ADDRESS][DOMAIN_NAME]"
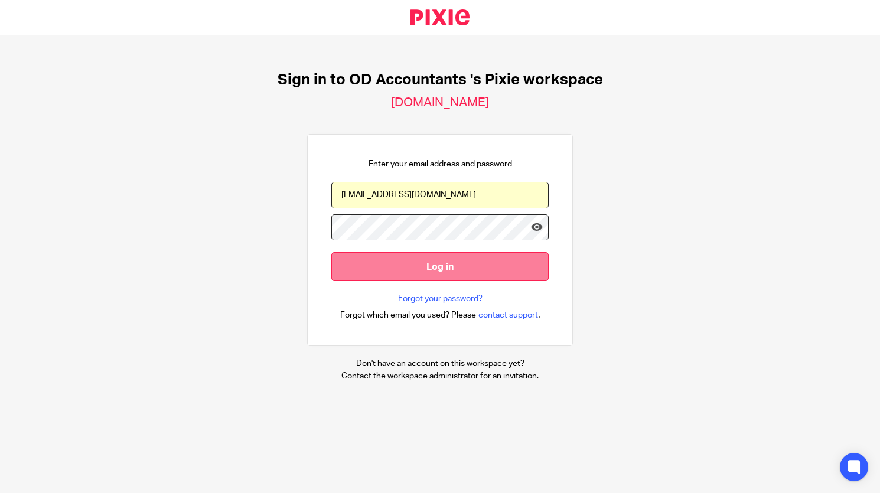
click at [380, 270] on input "Log in" at bounding box center [439, 266] width 217 height 29
